Goal: Task Accomplishment & Management: Use online tool/utility

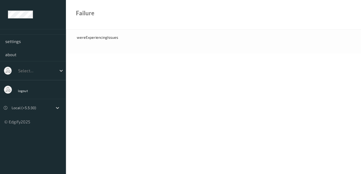
click at [251, 85] on body "settings about Select... logout Local (+5.5:30) © Edgify 2025 newDashboard fail…" at bounding box center [180, 87] width 361 height 174
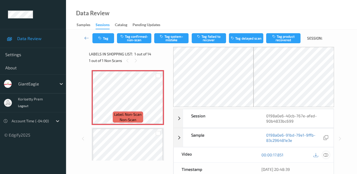
click at [325, 154] on icon at bounding box center [325, 154] width 5 height 5
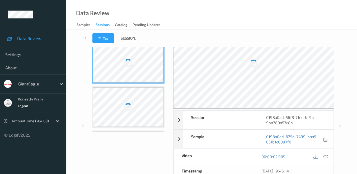
scroll to position [29, 0]
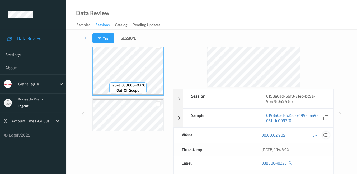
click at [327, 133] on icon at bounding box center [325, 135] width 5 height 5
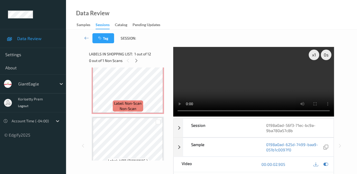
scroll to position [557, 0]
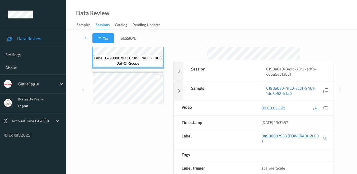
scroll to position [51, 0]
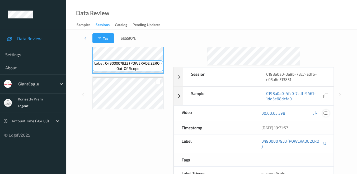
click at [324, 112] on icon at bounding box center [325, 113] width 5 height 5
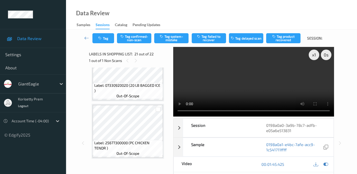
scroll to position [995, 0]
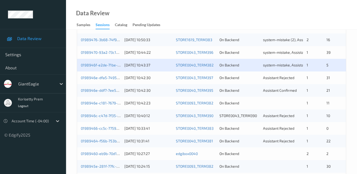
scroll to position [146, 0]
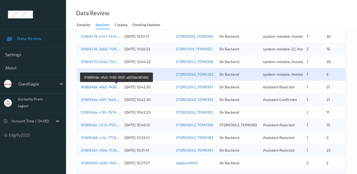
click at [96, 88] on link "0198946e-dfa5-7495-992f-a609de361d60" at bounding box center [116, 87] width 71 height 4
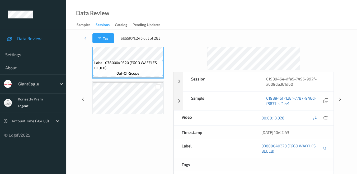
scroll to position [80, 0]
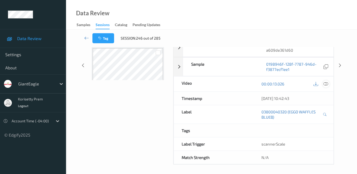
click at [325, 83] on icon at bounding box center [325, 84] width 5 height 5
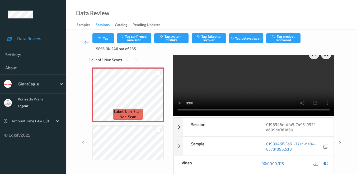
scroll to position [0, 0]
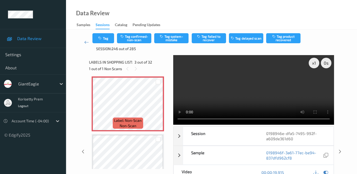
click at [253, 119] on video at bounding box center [253, 90] width 161 height 70
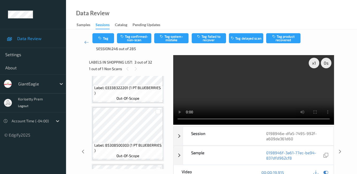
scroll to position [1451, 0]
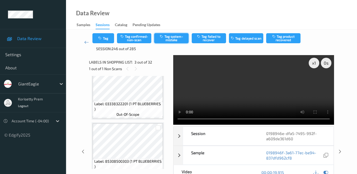
click at [166, 36] on button "Tag system-mistake" at bounding box center [171, 38] width 34 height 10
click at [86, 42] on icon at bounding box center [86, 42] width 5 height 5
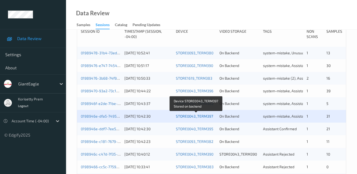
scroll to position [146, 0]
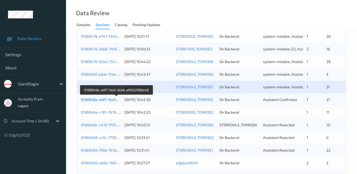
click at [92, 99] on link "0198946e-ddf7-7ee5-9cb6-af652d788e48" at bounding box center [117, 99] width 72 height 4
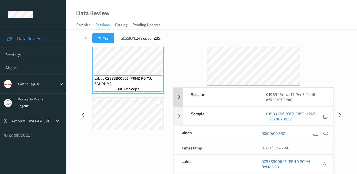
scroll to position [80, 0]
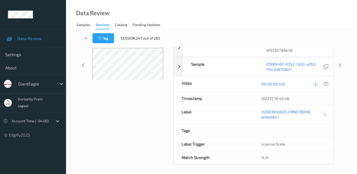
click at [326, 83] on icon at bounding box center [325, 84] width 5 height 5
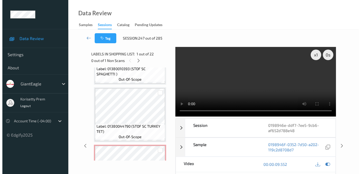
scroll to position [674, 0]
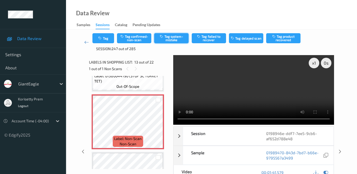
click at [174, 36] on button "Tag system-mistake" at bounding box center [171, 38] width 34 height 10
click at [105, 39] on button "Tag" at bounding box center [103, 38] width 22 height 10
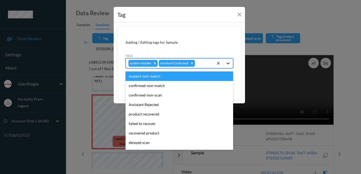
click at [230, 64] on icon at bounding box center [228, 63] width 5 height 5
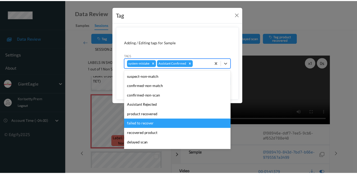
scroll to position [37, 0]
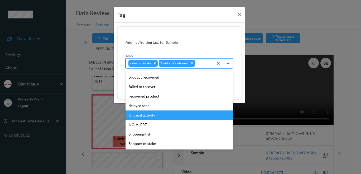
click at [160, 114] on div "Unusual activity" at bounding box center [180, 115] width 108 height 9
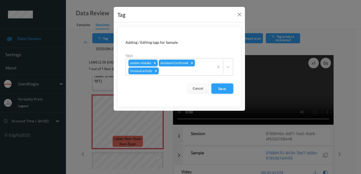
click at [223, 88] on button "Save" at bounding box center [223, 89] width 22 height 10
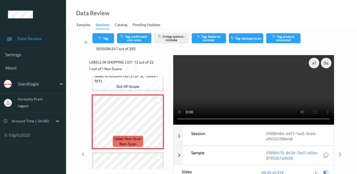
click at [86, 42] on icon at bounding box center [86, 42] width 5 height 5
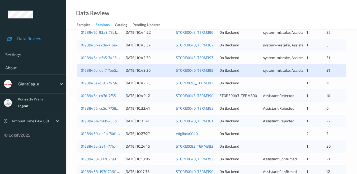
scroll to position [205, 0]
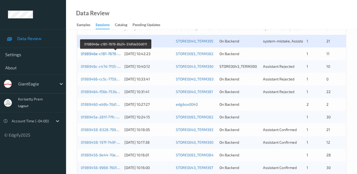
click at [110, 53] on link "0198946e-c181-7679-8b24-51dfda50d011" at bounding box center [116, 53] width 70 height 4
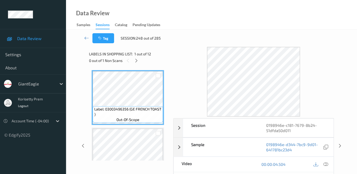
click at [177, 67] on div at bounding box center [253, 82] width 161 height 70
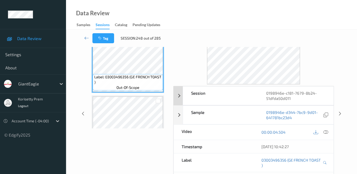
scroll to position [59, 0]
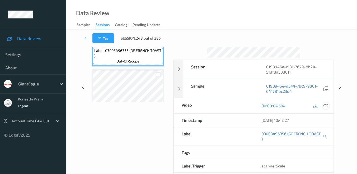
click at [324, 104] on icon at bounding box center [325, 105] width 5 height 5
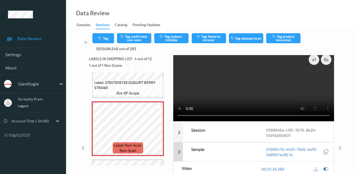
scroll to position [0, 0]
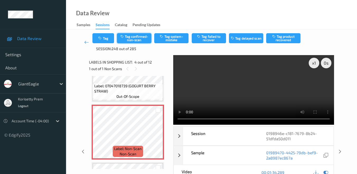
click at [140, 37] on button "Tag confirmed-non-scan" at bounding box center [134, 38] width 34 height 10
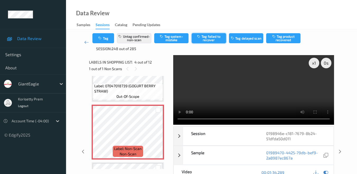
click at [208, 37] on button "Tag failed to recover" at bounding box center [208, 38] width 34 height 10
click at [85, 41] on icon at bounding box center [86, 42] width 5 height 5
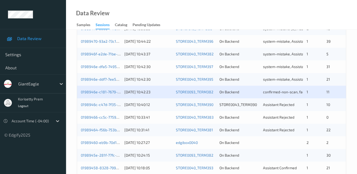
scroll to position [176, 0]
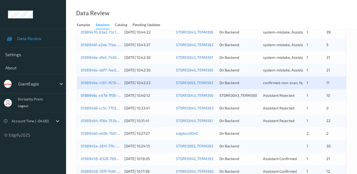
click at [99, 96] on link "0198946c-c47d-7f35-b763-b7b2cec4ec19" at bounding box center [116, 95] width 70 height 4
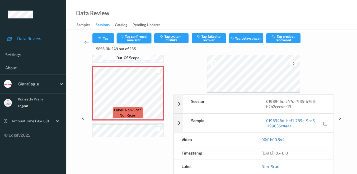
scroll to position [23, 0]
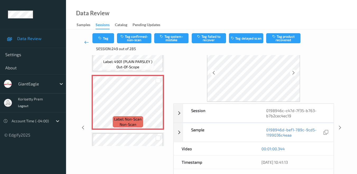
click at [84, 43] on icon at bounding box center [86, 42] width 5 height 5
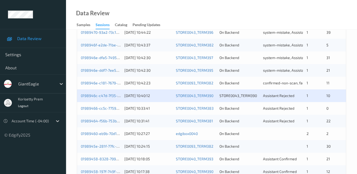
scroll to position [205, 0]
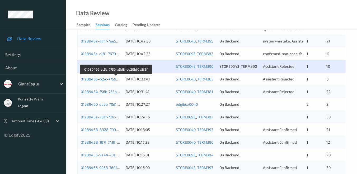
click at [99, 80] on link "01989466-cc5c-7759-a5d8-ee20bf0a5f2f" at bounding box center [116, 79] width 70 height 4
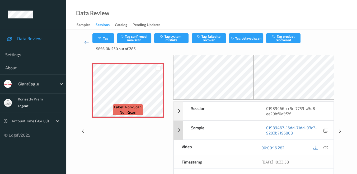
scroll to position [45, 0]
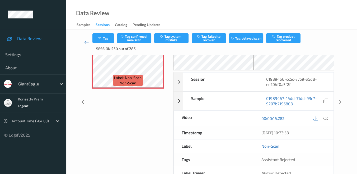
drag, startPoint x: 325, startPoint y: 118, endPoint x: 322, endPoint y: 120, distance: 4.5
click at [325, 118] on icon at bounding box center [325, 118] width 5 height 5
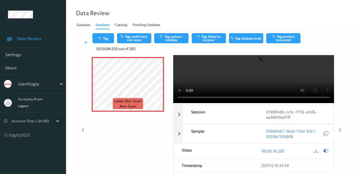
scroll to position [0, 0]
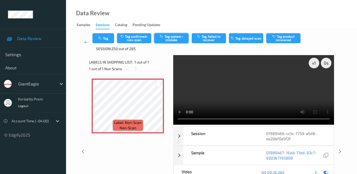
click at [173, 37] on button "Tag system-mistake" at bounding box center [171, 38] width 34 height 10
click at [86, 42] on icon at bounding box center [86, 42] width 5 height 5
